Goal: Transaction & Acquisition: Obtain resource

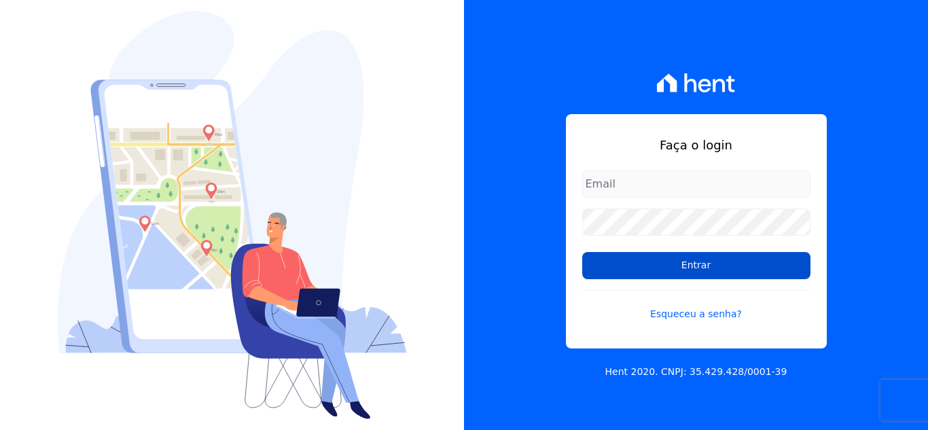
type input "[EMAIL_ADDRESS][DOMAIN_NAME]"
click at [673, 259] on input "Entrar" at bounding box center [696, 265] width 228 height 27
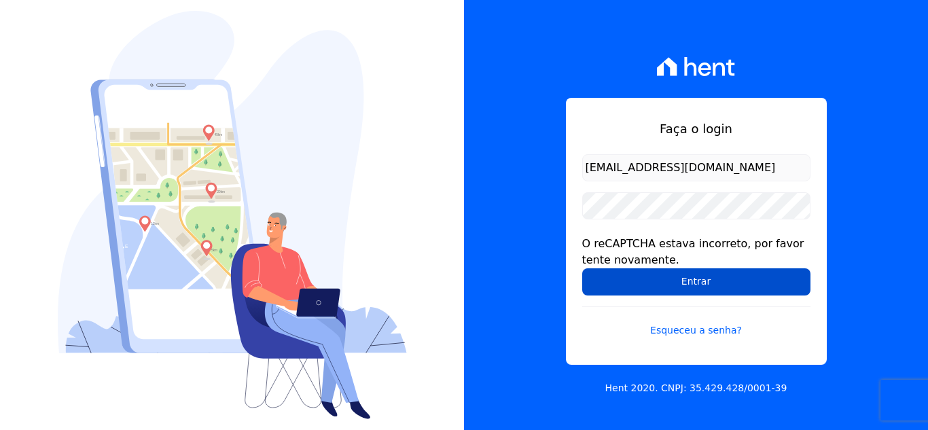
click at [684, 270] on input "Entrar" at bounding box center [696, 281] width 228 height 27
click at [681, 278] on input "Entrar" at bounding box center [696, 281] width 228 height 27
click at [669, 280] on input "Entrar" at bounding box center [696, 281] width 228 height 27
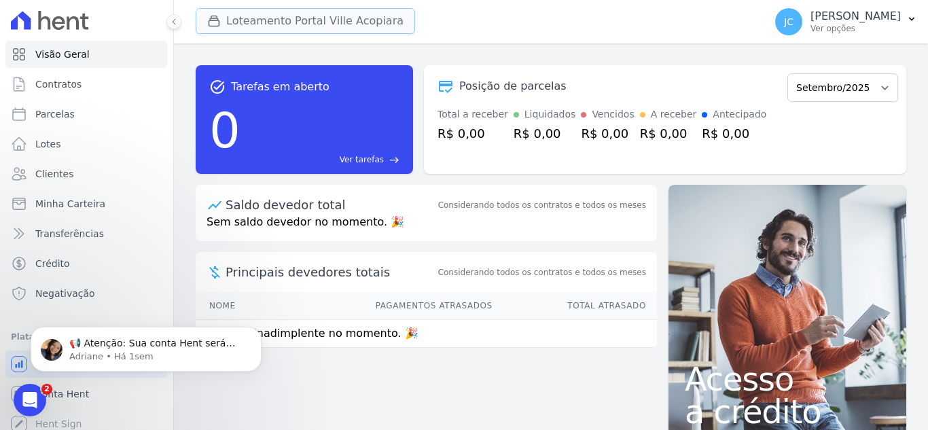
click at [295, 23] on button "Loteamento Portal Ville Acopiara" at bounding box center [305, 21] width 219 height 26
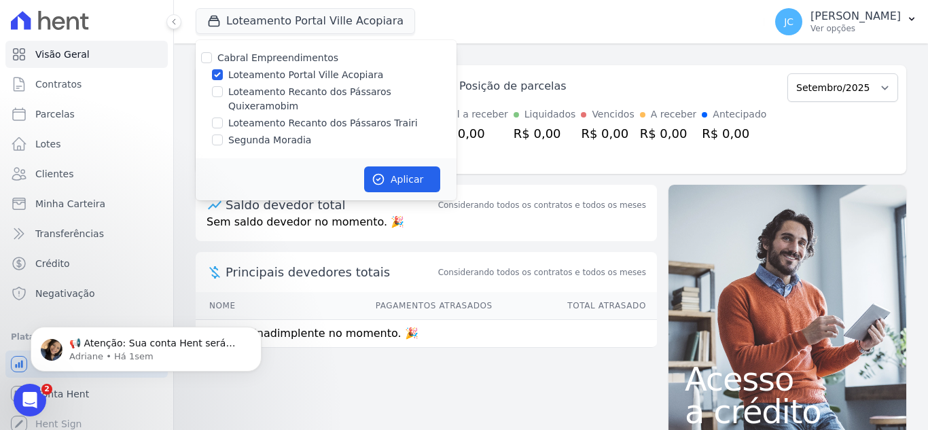
click at [234, 76] on label "Loteamento Portal Ville Acopiara" at bounding box center [305, 75] width 155 height 14
click at [223, 76] on input "Loteamento Portal Ville Acopiara" at bounding box center [217, 74] width 11 height 11
checkbox input "false"
click at [228, 86] on label "Loteamento Recanto dos Pássaros Quixeramobim" at bounding box center [342, 99] width 228 height 29
click at [223, 86] on input "Loteamento Recanto dos Pássaros Quixeramobim" at bounding box center [217, 91] width 11 height 11
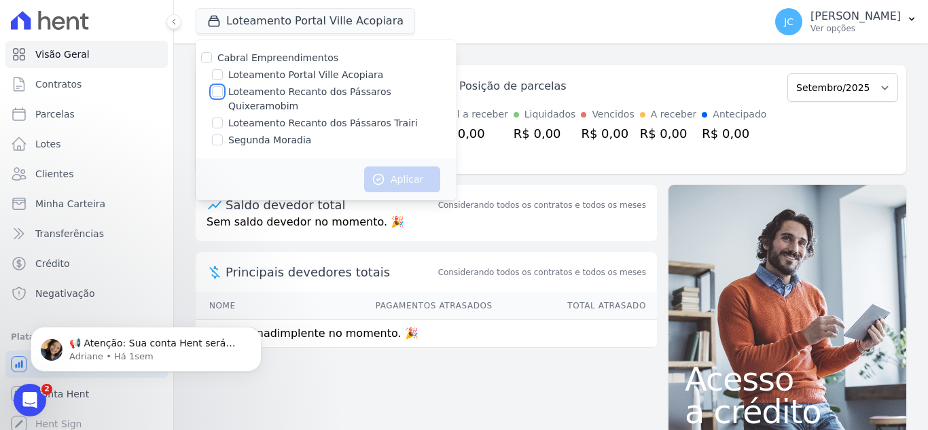
checkbox input "true"
drag, startPoint x: 397, startPoint y: 160, endPoint x: 458, endPoint y: 161, distance: 61.1
click at [396, 166] on button "Aplicar" at bounding box center [402, 179] width 76 height 26
drag, startPoint x: 852, startPoint y: 11, endPoint x: 865, endPoint y: 49, distance: 40.2
click at [851, 11] on p "[PERSON_NAME]" at bounding box center [855, 17] width 90 height 14
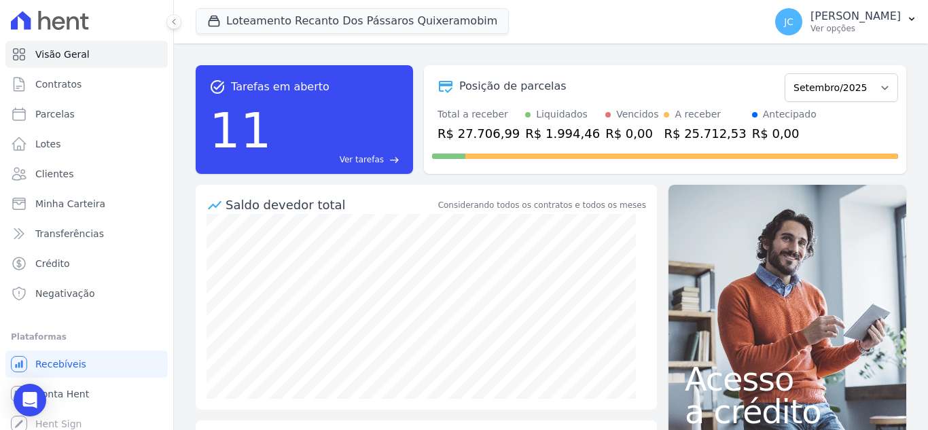
drag, startPoint x: 846, startPoint y: 19, endPoint x: 865, endPoint y: 56, distance: 41.9
click at [846, 19] on p "[PERSON_NAME]" at bounding box center [855, 17] width 90 height 14
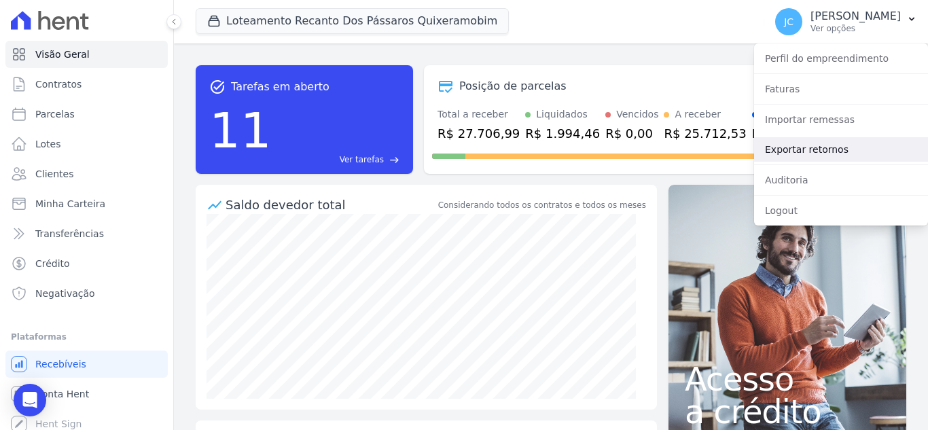
click at [840, 147] on link "Exportar retornos" at bounding box center [841, 149] width 174 height 24
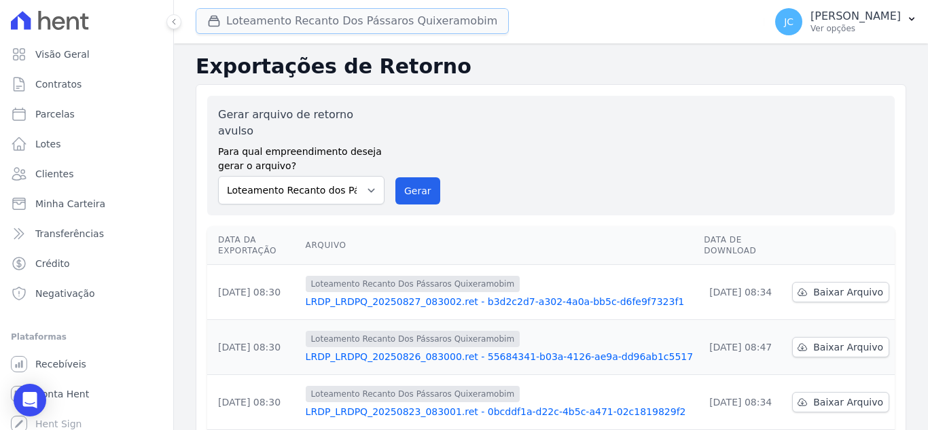
click at [273, 19] on button "Loteamento Recanto Dos Pássaros Quixeramobim" at bounding box center [352, 21] width 313 height 26
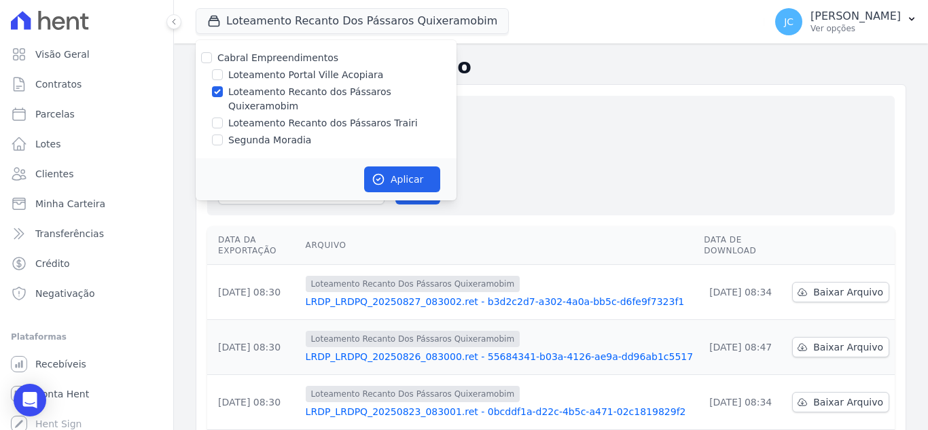
click at [253, 92] on label "Loteamento Recanto dos Pássaros Quixeramobim" at bounding box center [342, 99] width 228 height 29
click at [223, 92] on input "Loteamento Recanto dos Pássaros Quixeramobim" at bounding box center [217, 91] width 11 height 11
checkbox input "false"
click at [242, 116] on label "Loteamento Recanto dos Pássaros Trairi" at bounding box center [322, 123] width 189 height 14
click at [223, 117] on input "Loteamento Recanto dos Pássaros Trairi" at bounding box center [217, 122] width 11 height 11
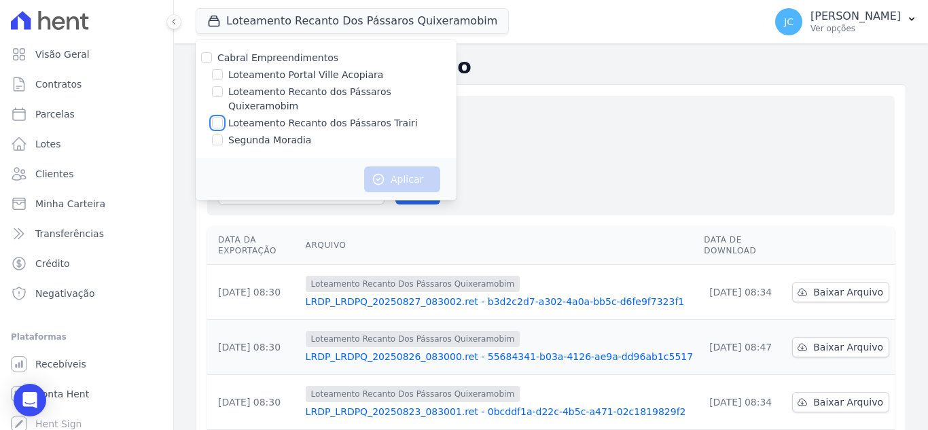
checkbox input "true"
click at [403, 166] on button "Aplicar" at bounding box center [402, 179] width 76 height 26
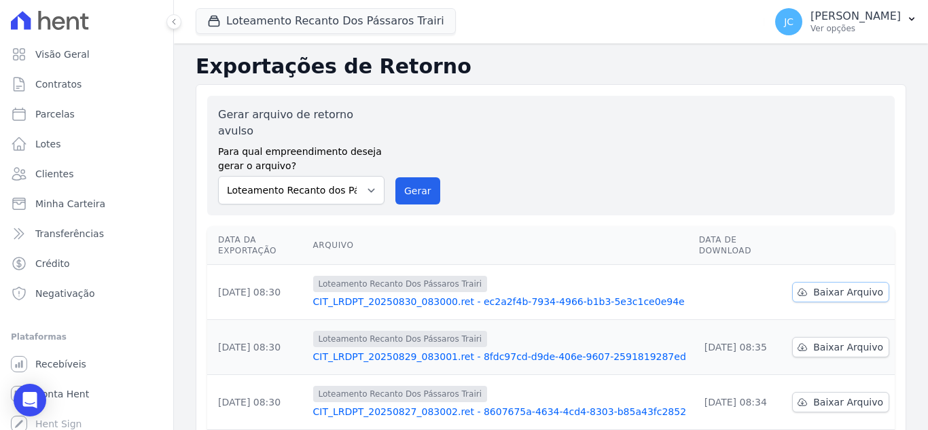
click at [864, 282] on link "Baixar Arquivo" at bounding box center [840, 292] width 97 height 20
click at [355, 27] on button "Loteamento Recanto Dos Pássaros Trairi" at bounding box center [326, 21] width 260 height 26
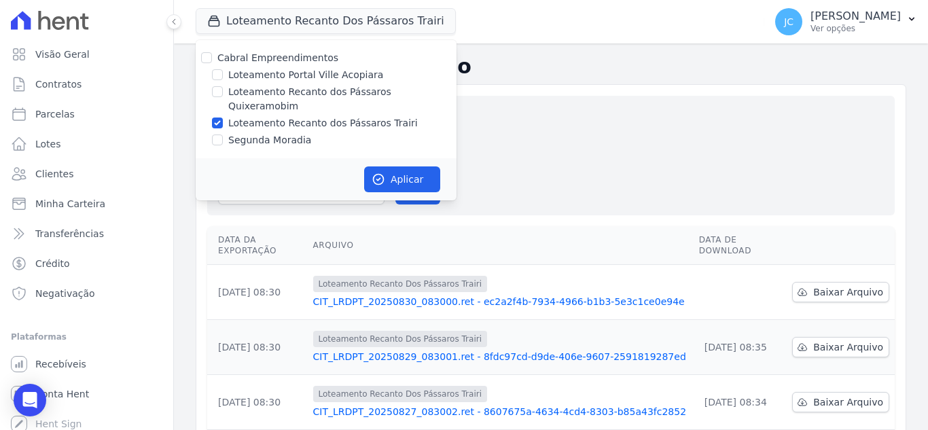
click at [223, 116] on div "Loteamento Recanto dos Pássaros Trairi" at bounding box center [326, 123] width 261 height 14
click at [255, 116] on label "Loteamento Recanto dos Pássaros Trairi" at bounding box center [322, 123] width 189 height 14
click at [223, 117] on input "Loteamento Recanto dos Pássaros Trairi" at bounding box center [217, 122] width 11 height 11
checkbox input "false"
click at [246, 133] on label "Segunda Moradia" at bounding box center [269, 140] width 83 height 14
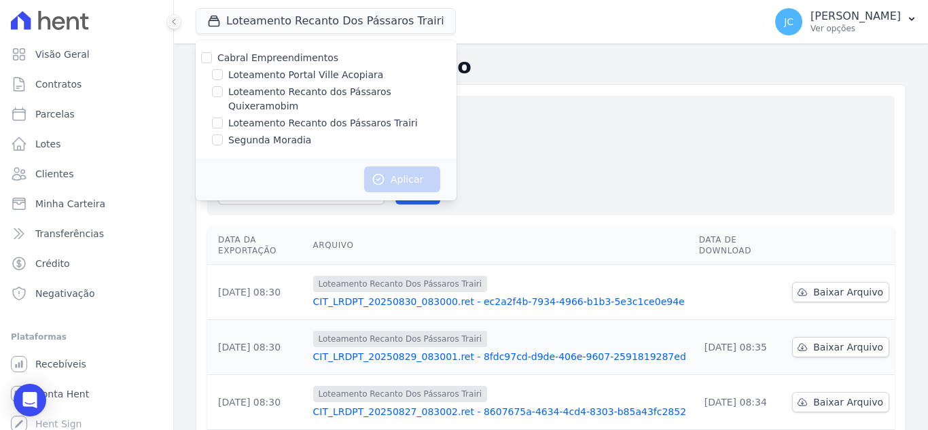
click at [223, 134] on input "Segunda Moradia" at bounding box center [217, 139] width 11 height 11
checkbox input "true"
click at [417, 166] on button "Aplicar" at bounding box center [402, 179] width 76 height 26
